Goal: Task Accomplishment & Management: Manage account settings

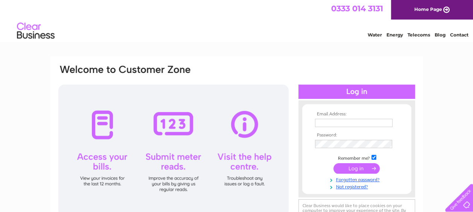
type input "[EMAIL_ADDRESS][DOMAIN_NAME]"
click at [352, 169] on input "submit" at bounding box center [356, 168] width 46 height 11
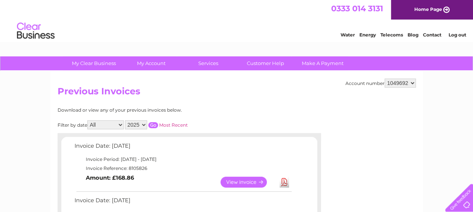
click at [248, 180] on link "View" at bounding box center [247, 182] width 55 height 11
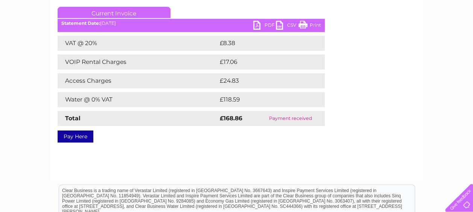
scroll to position [113, 0]
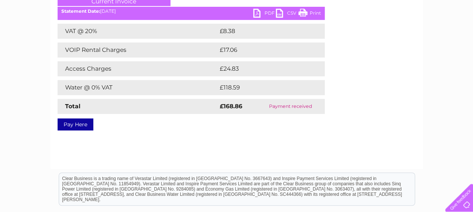
click at [256, 13] on link "PDF" at bounding box center [264, 14] width 23 height 11
